Goal: Task Accomplishment & Management: Manage account settings

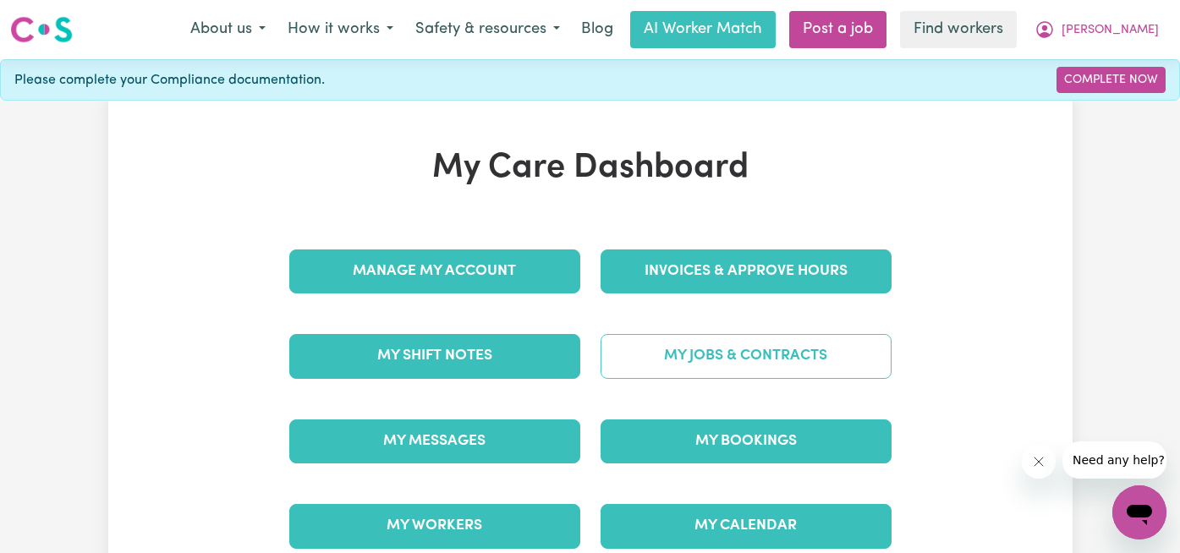
click at [691, 365] on link "My Jobs & Contracts" at bounding box center [745, 356] width 291 height 44
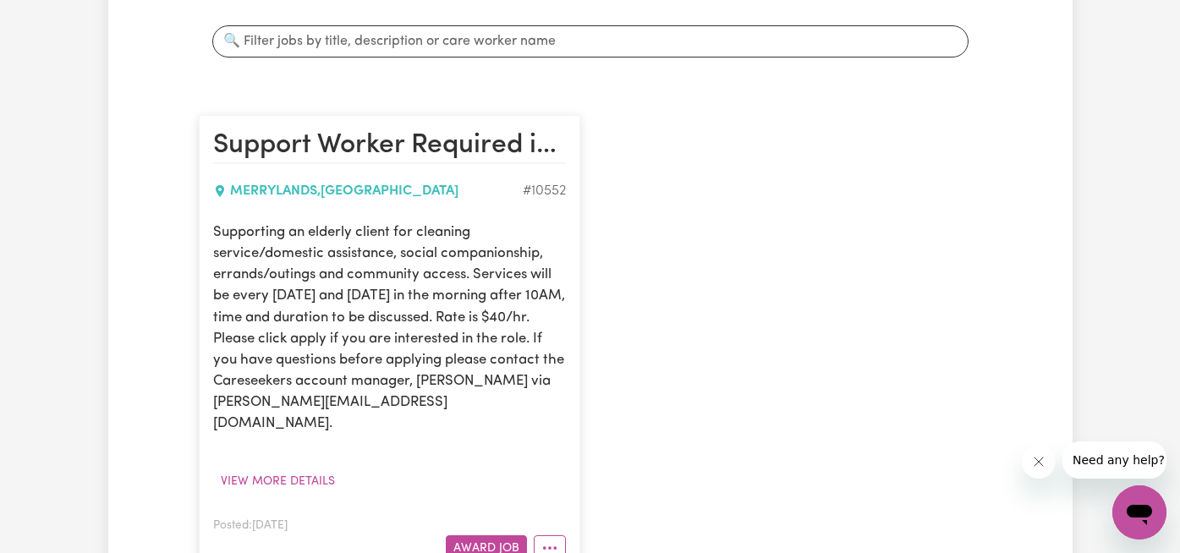
scroll to position [337, 0]
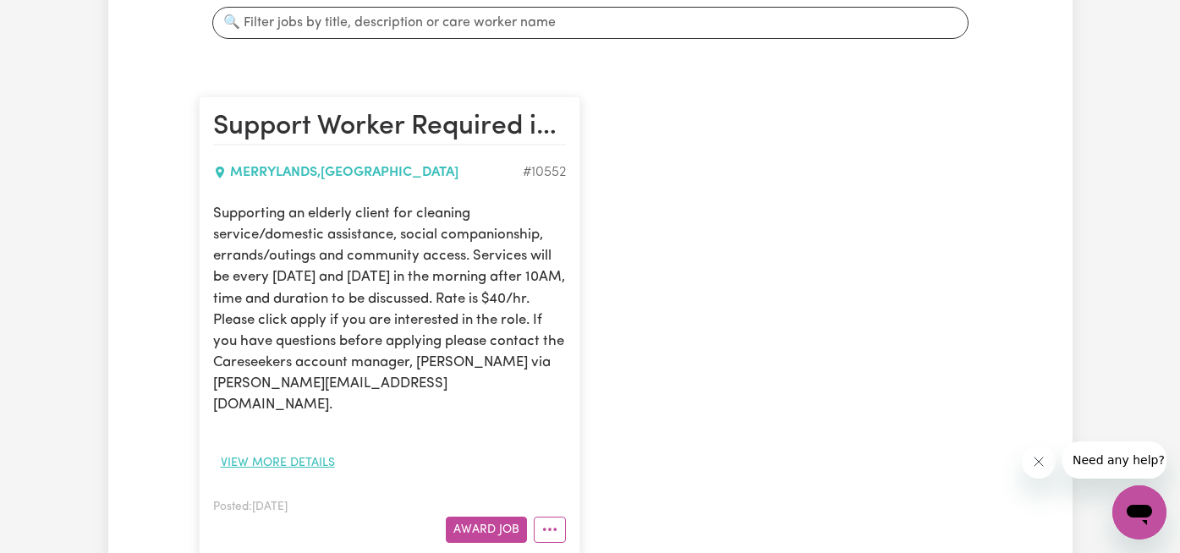
click at [310, 450] on button "View more details" at bounding box center [277, 463] width 129 height 26
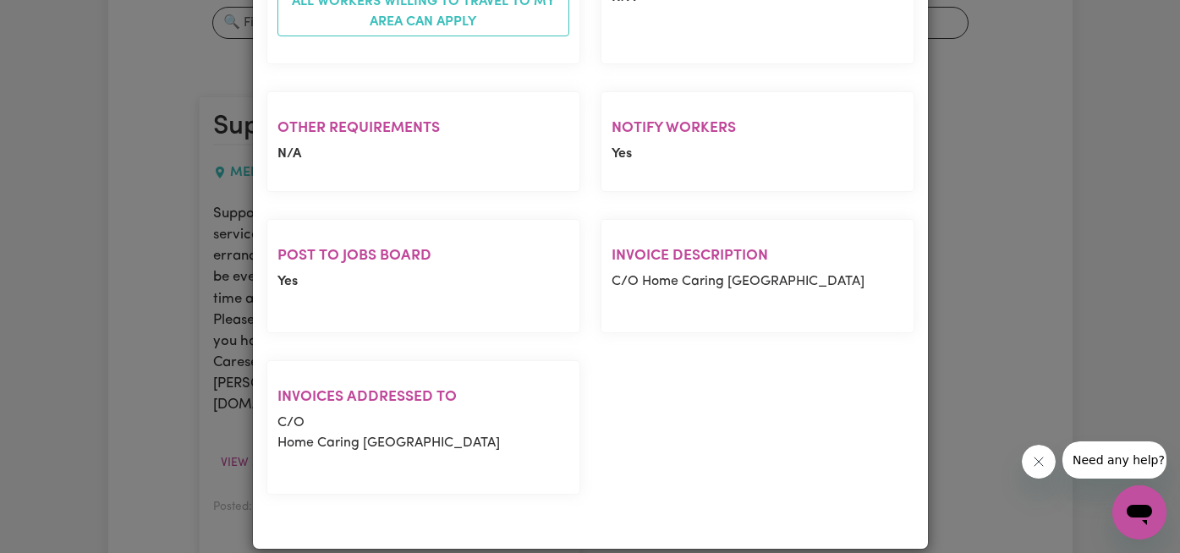
scroll to position [0, 0]
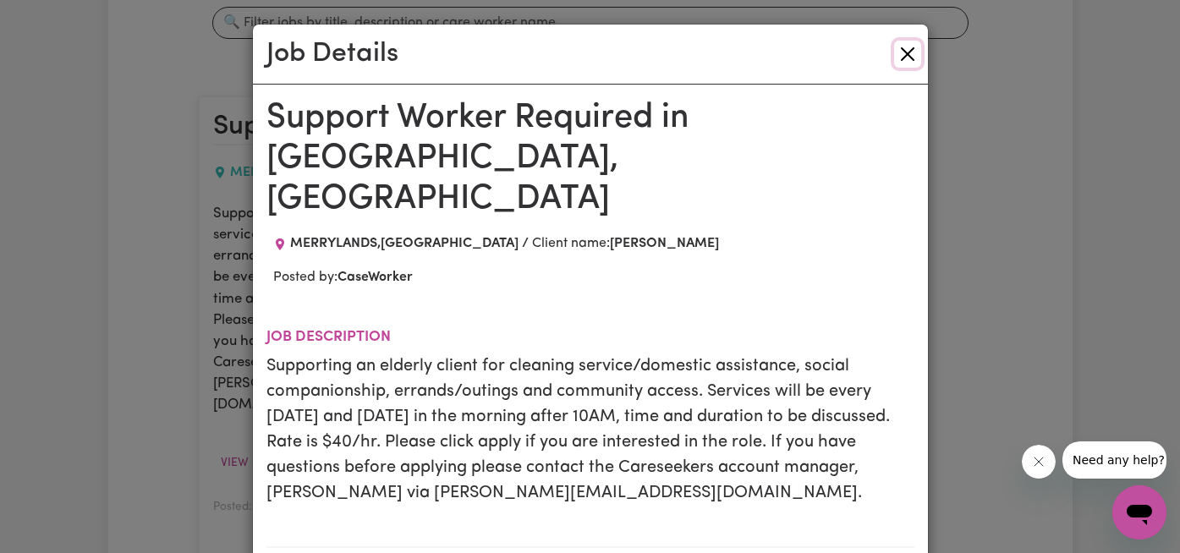
click at [907, 56] on button "Close" at bounding box center [907, 54] width 27 height 27
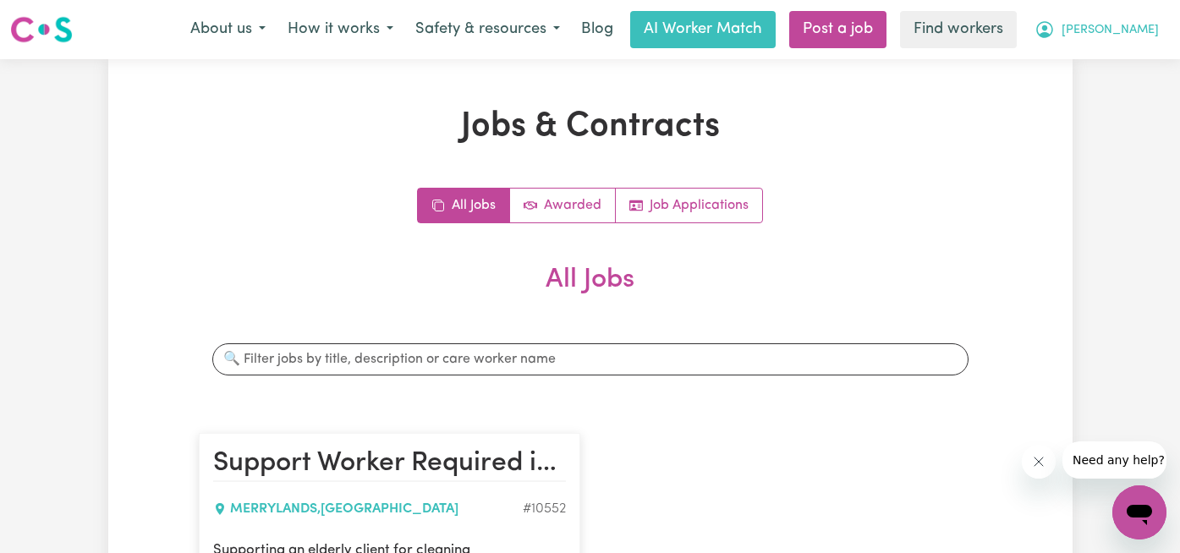
click at [1144, 19] on button "[PERSON_NAME]" at bounding box center [1096, 30] width 146 height 36
click at [1126, 64] on link "My Dashboard" at bounding box center [1102, 66] width 134 height 32
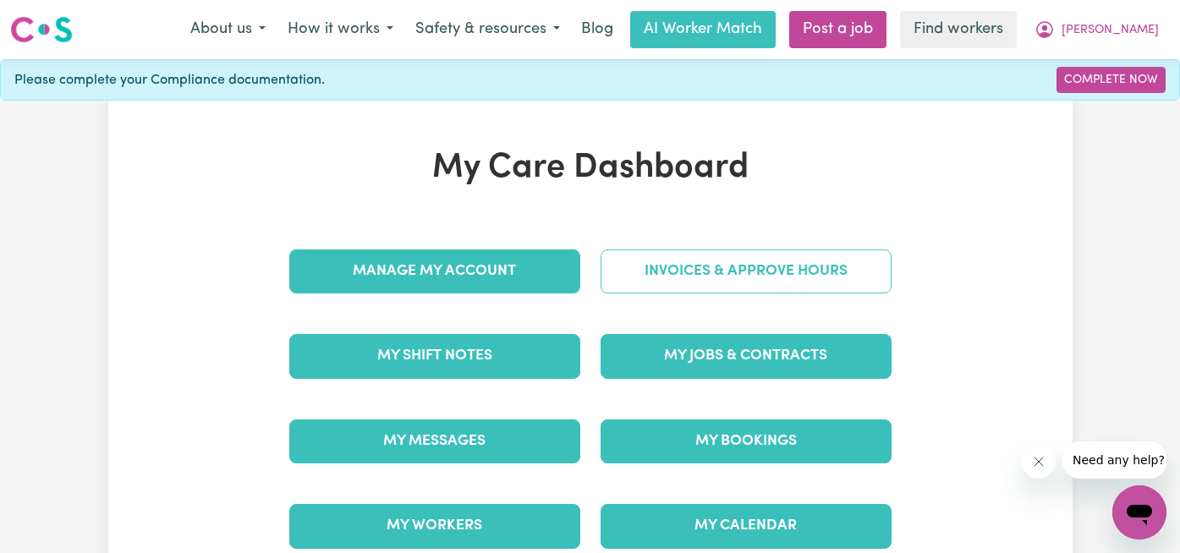
click at [814, 268] on link "Invoices & Approve Hours" at bounding box center [745, 271] width 291 height 44
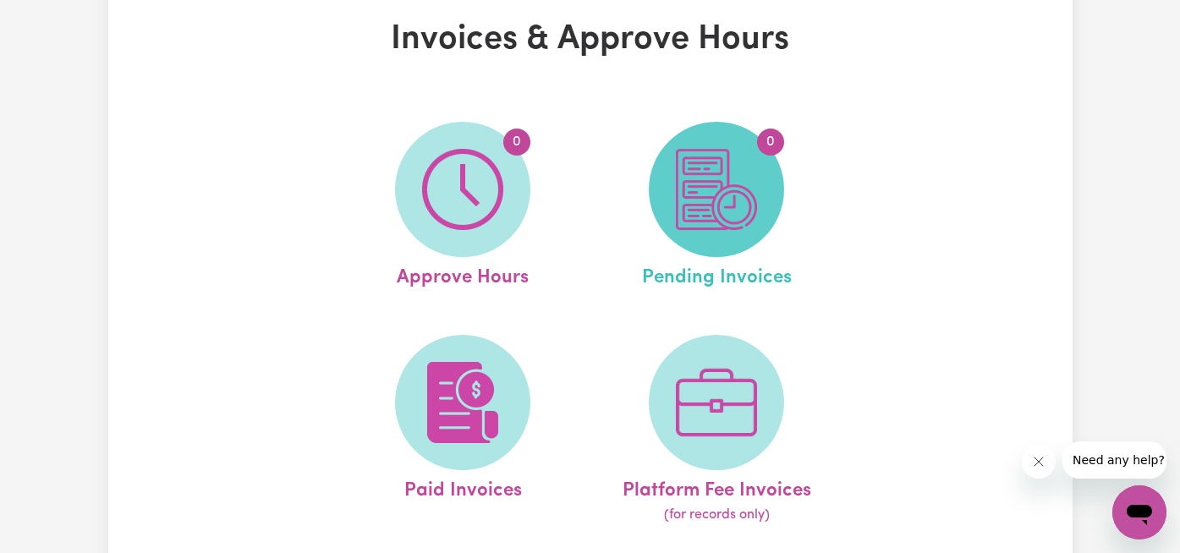
scroll to position [113, 0]
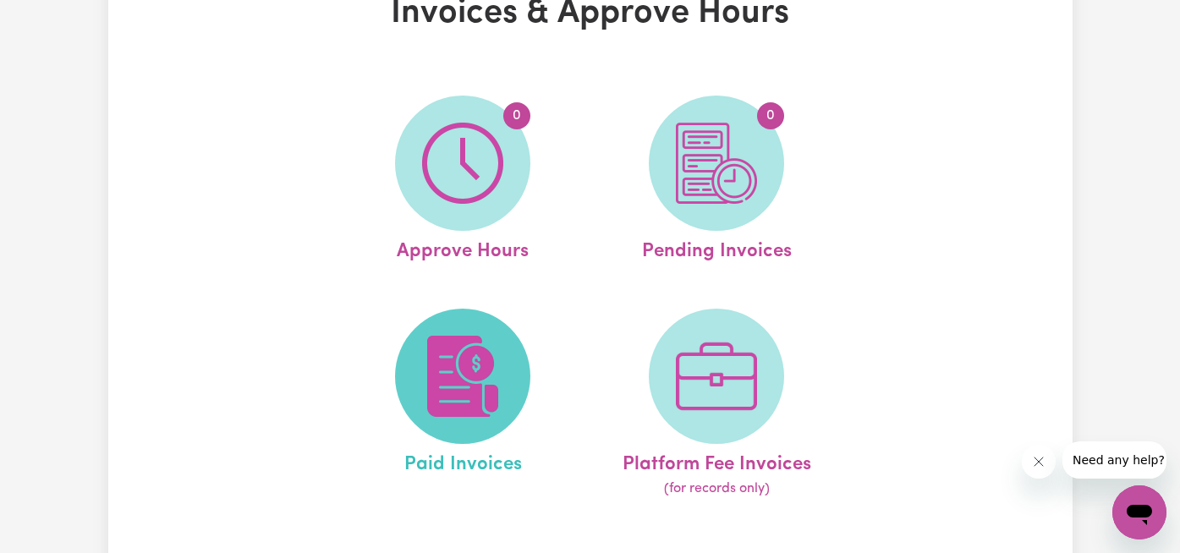
click at [450, 359] on img at bounding box center [462, 376] width 81 height 81
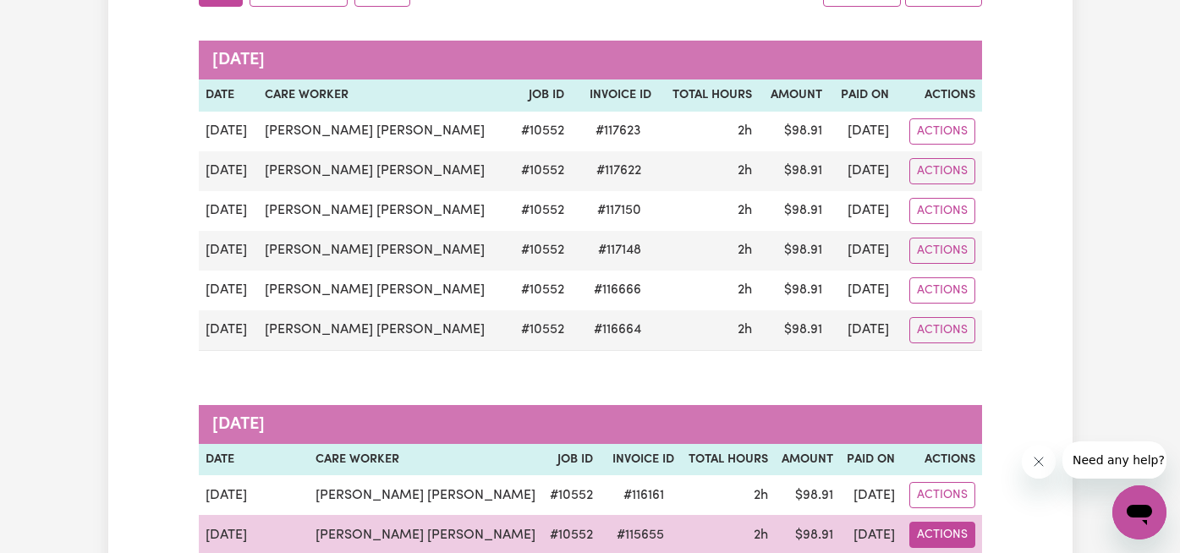
scroll to position [47, 0]
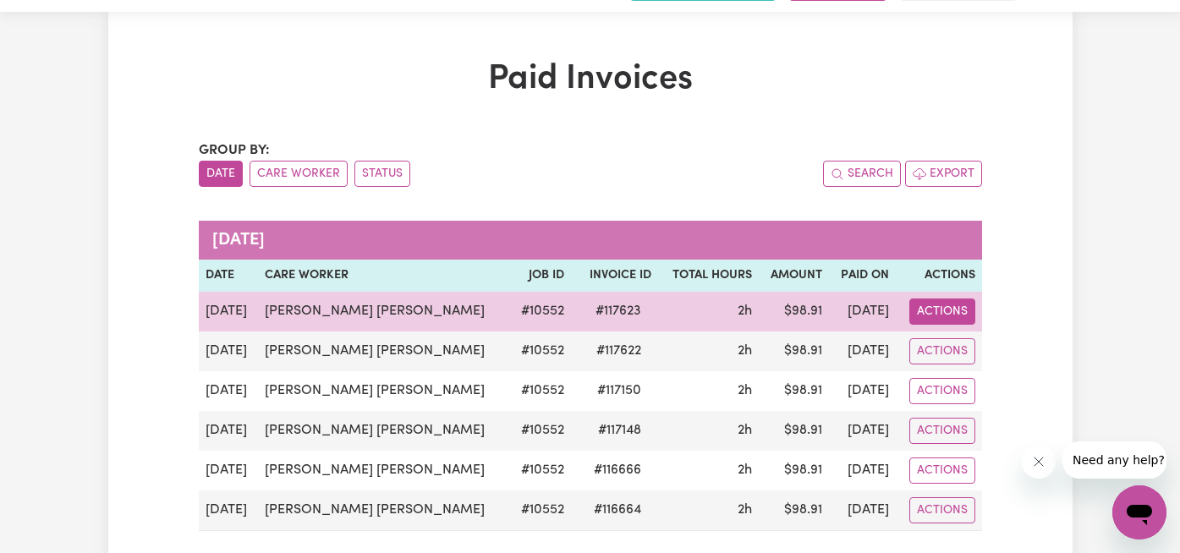
click at [946, 312] on button "Actions" at bounding box center [942, 312] width 66 height 26
click at [969, 345] on link "Download Invoice" at bounding box center [991, 351] width 155 height 34
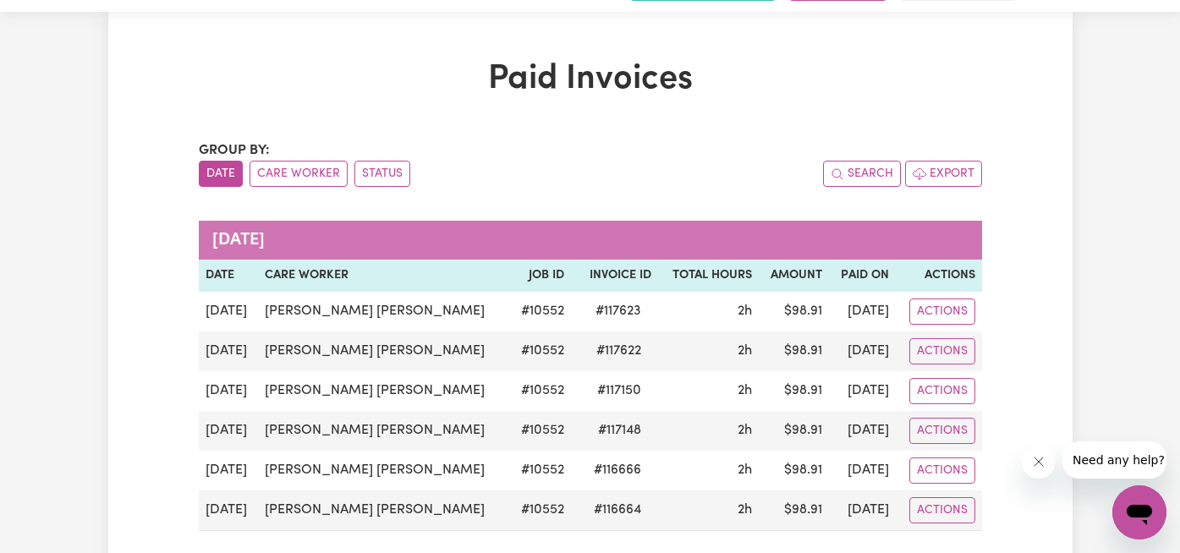
scroll to position [0, 0]
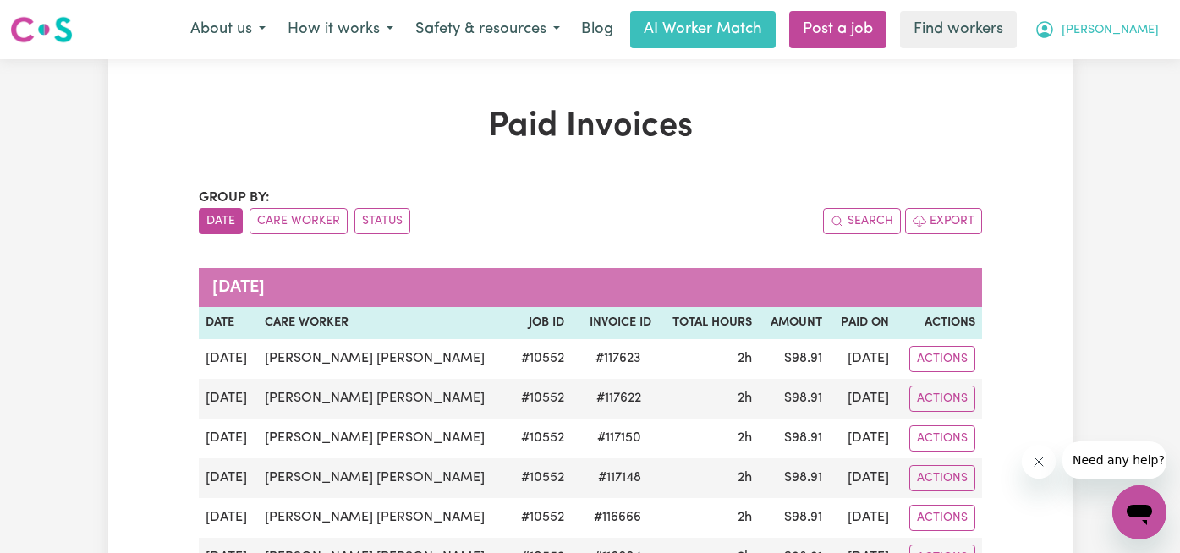
click at [1141, 31] on span "[PERSON_NAME]" at bounding box center [1109, 30] width 97 height 19
click at [1124, 62] on link "My Dashboard" at bounding box center [1102, 66] width 134 height 32
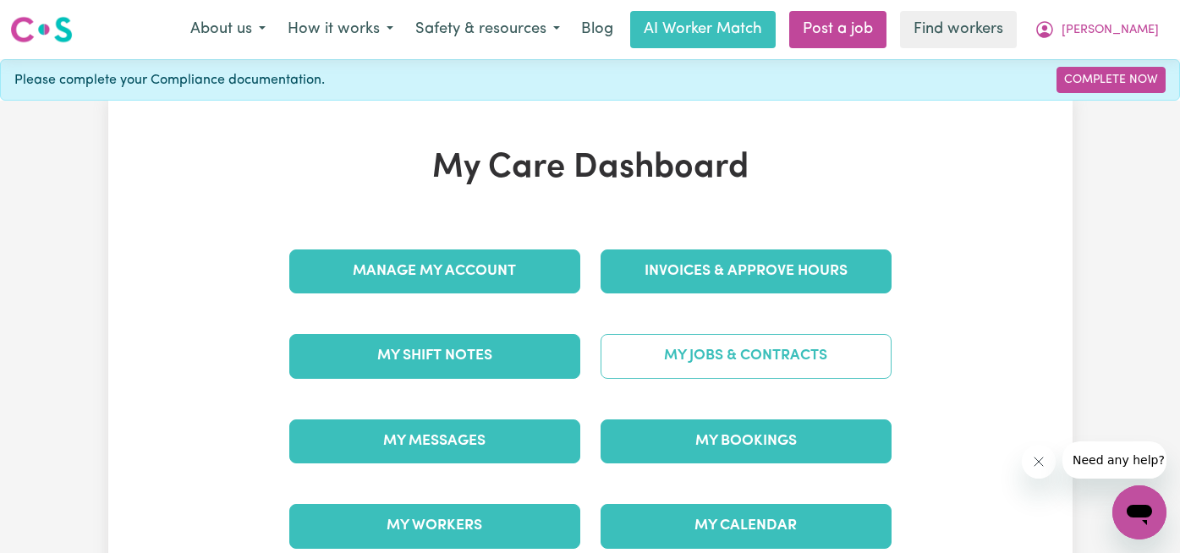
click at [708, 362] on link "My Jobs & Contracts" at bounding box center [745, 356] width 291 height 44
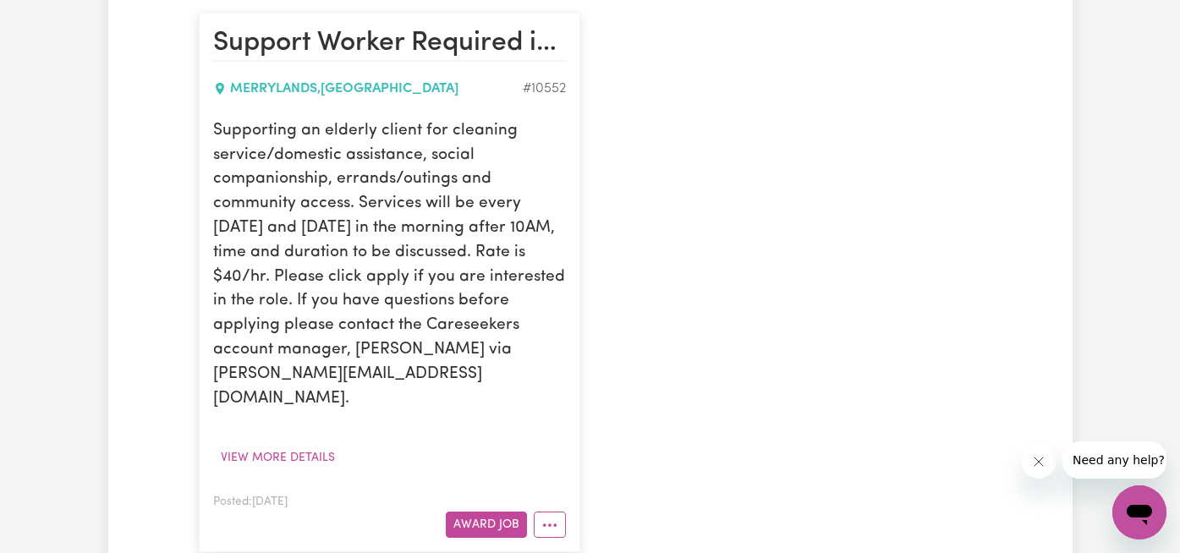
scroll to position [512, 0]
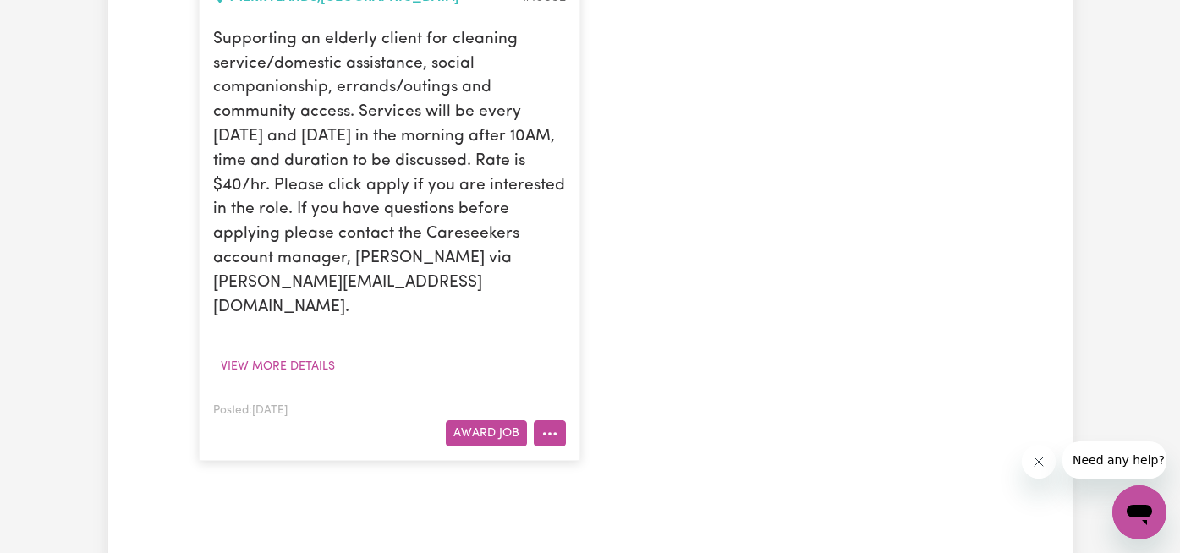
click at [548, 425] on icon "More options" at bounding box center [549, 433] width 17 height 17
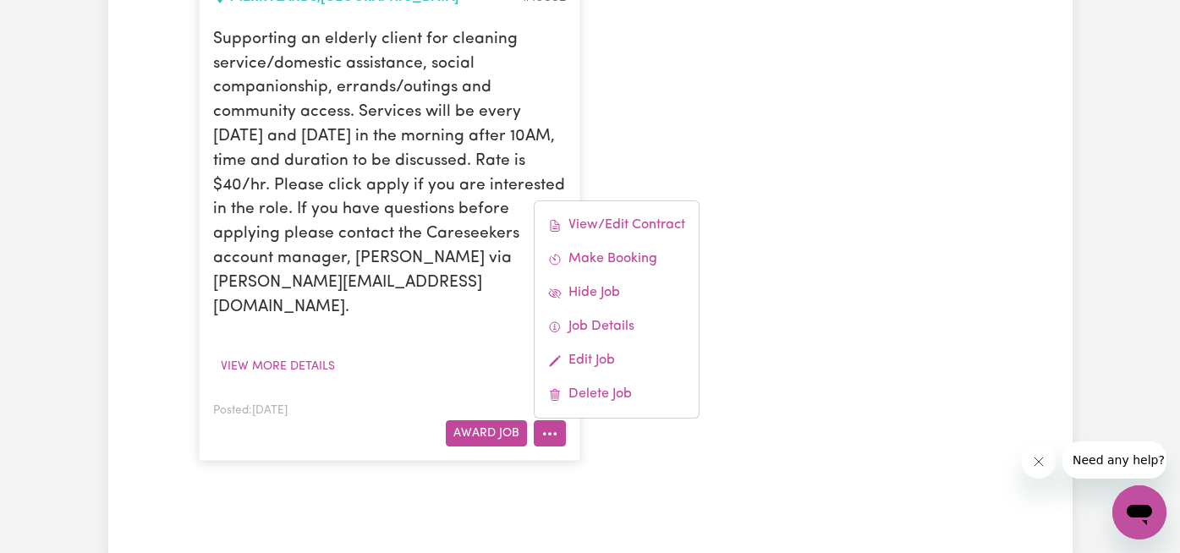
click at [452, 296] on div "Supporting an elderly client for cleaning service/domestic assistance, social c…" at bounding box center [389, 204] width 353 height 353
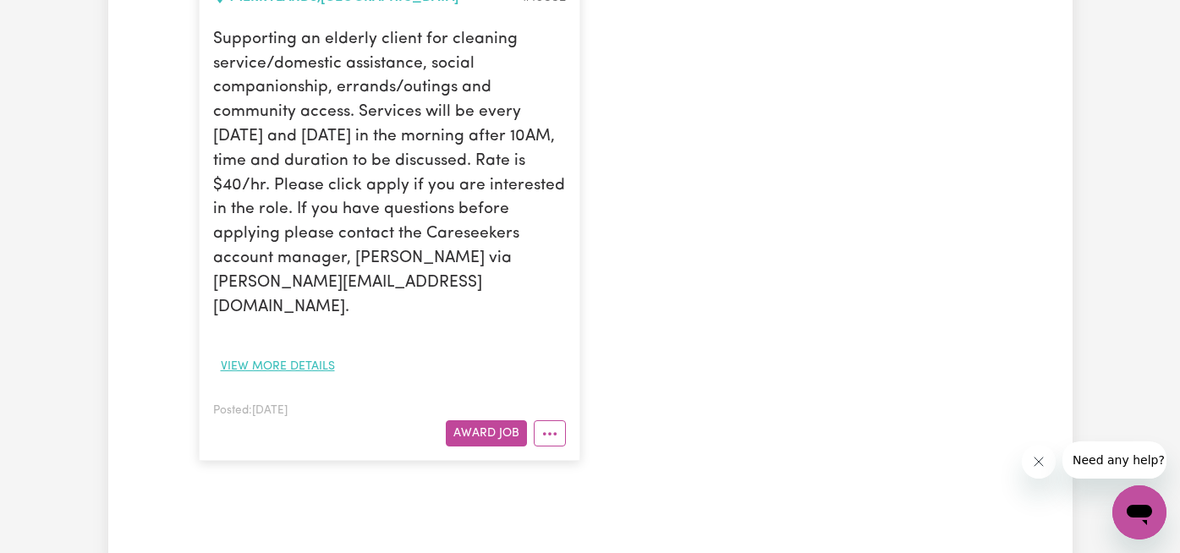
click at [323, 354] on button "View more details" at bounding box center [277, 367] width 129 height 26
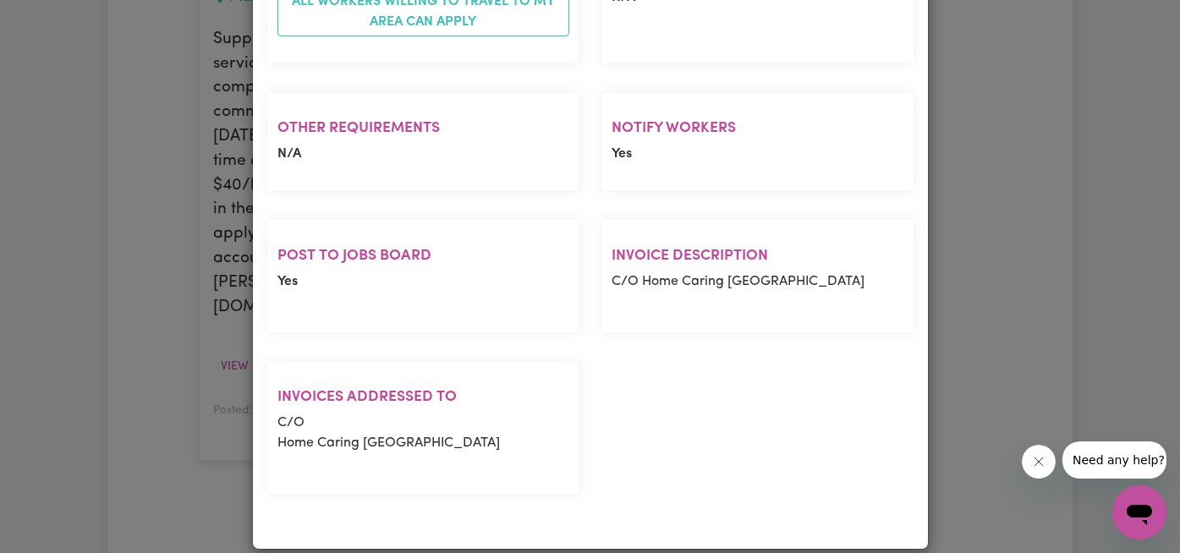
scroll to position [0, 0]
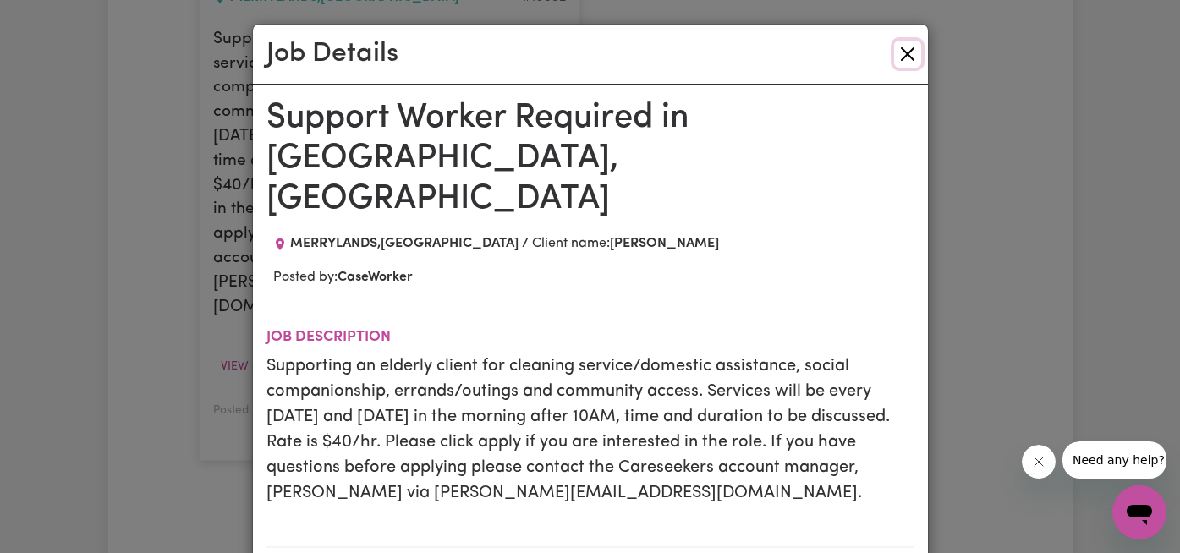
click at [910, 47] on button "Close" at bounding box center [907, 54] width 27 height 27
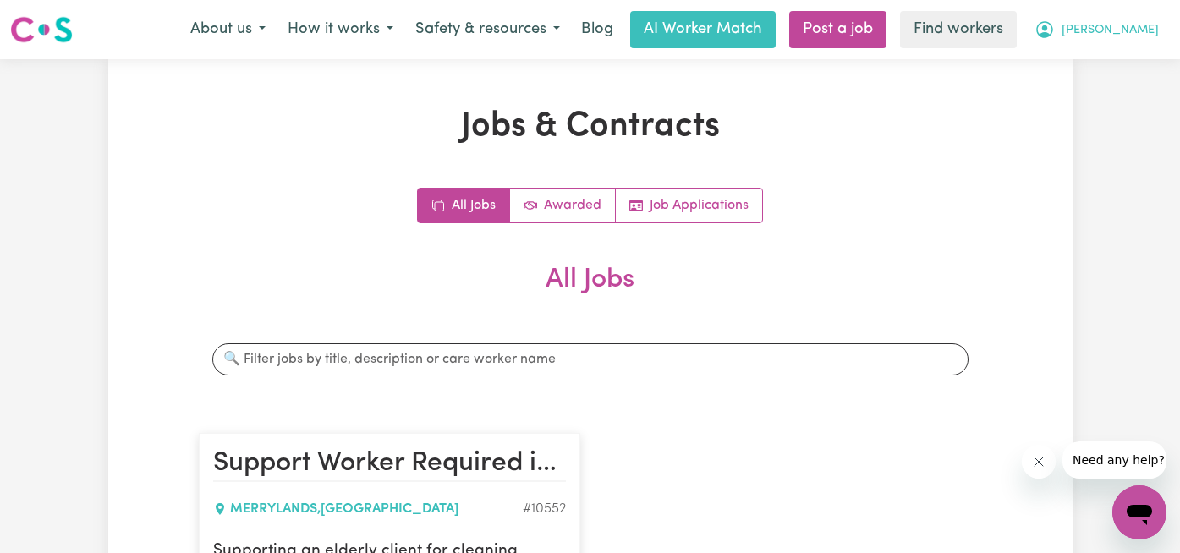
click at [1147, 35] on span "[PERSON_NAME]" at bounding box center [1109, 30] width 97 height 19
click at [1121, 102] on link "Logout" at bounding box center [1102, 97] width 134 height 32
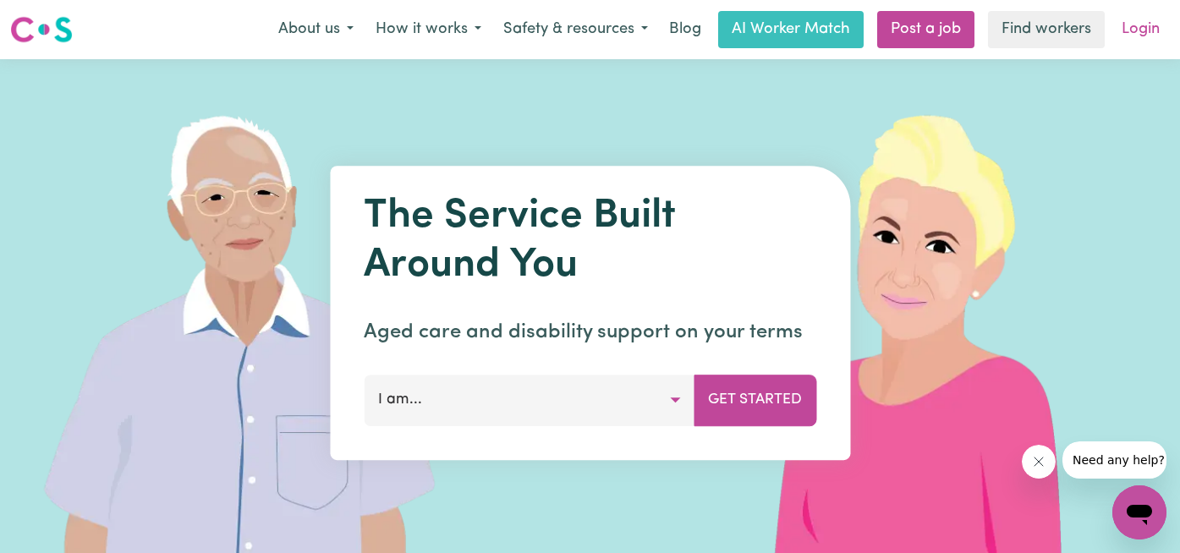
click at [1133, 22] on link "Login" at bounding box center [1140, 29] width 58 height 37
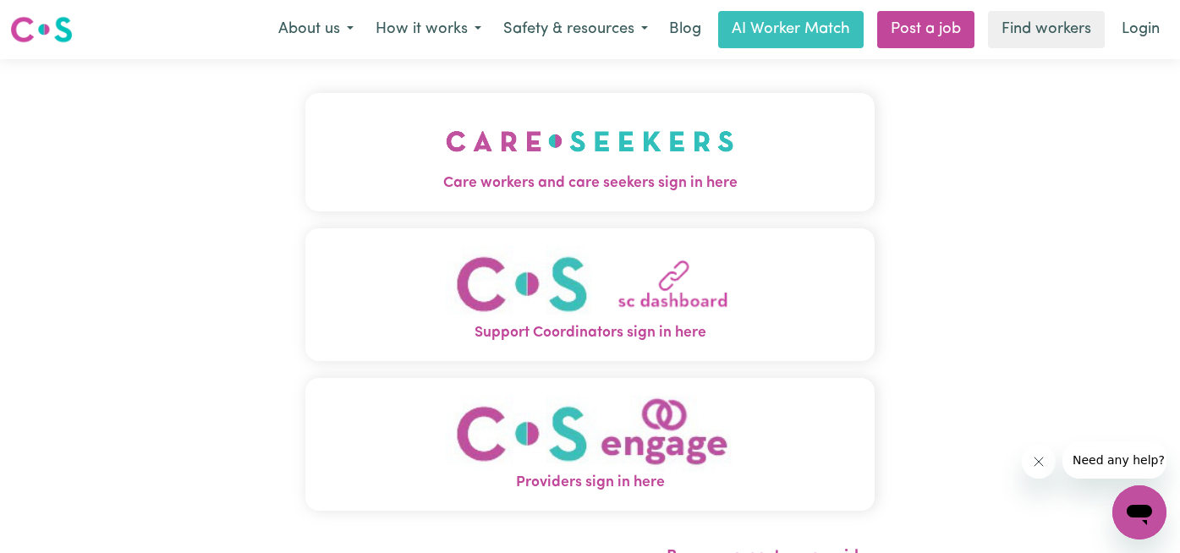
click at [446, 121] on img "Care workers and care seekers sign in here" at bounding box center [590, 141] width 288 height 63
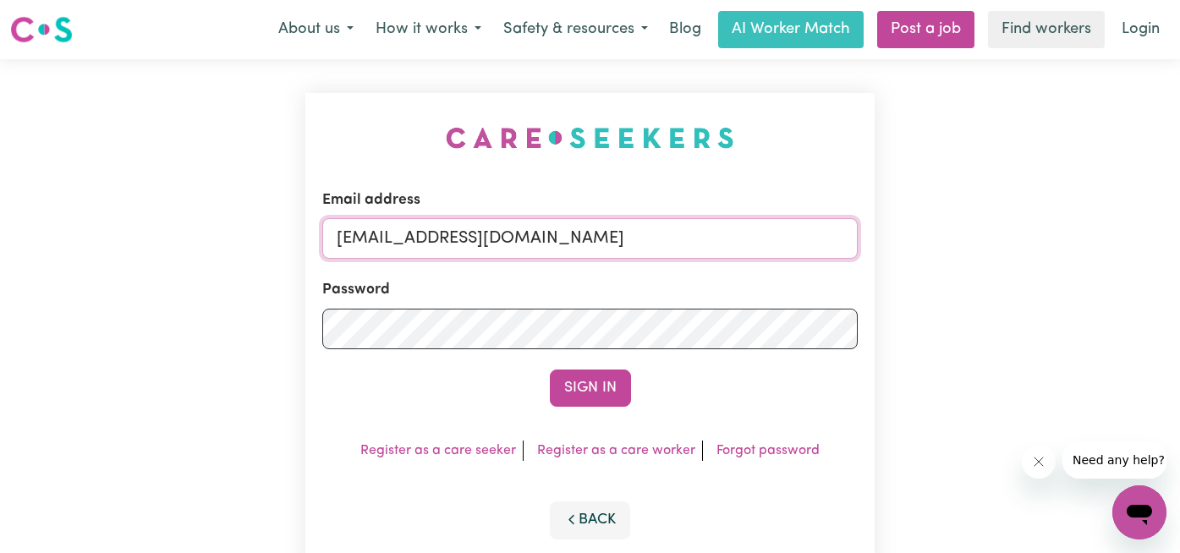
drag, startPoint x: 592, startPoint y: 238, endPoint x: -1, endPoint y: 238, distance: 592.8
paste input "[PERSON_NAME][EMAIL_ADDRESS][DOMAIN_NAME]"
type input "[EMAIL_ADDRESS][PERSON_NAME][DOMAIN_NAME]"
click at [550, 370] on button "Sign In" at bounding box center [590, 388] width 81 height 37
